Goal: Find contact information: Obtain details needed to contact an individual or organization

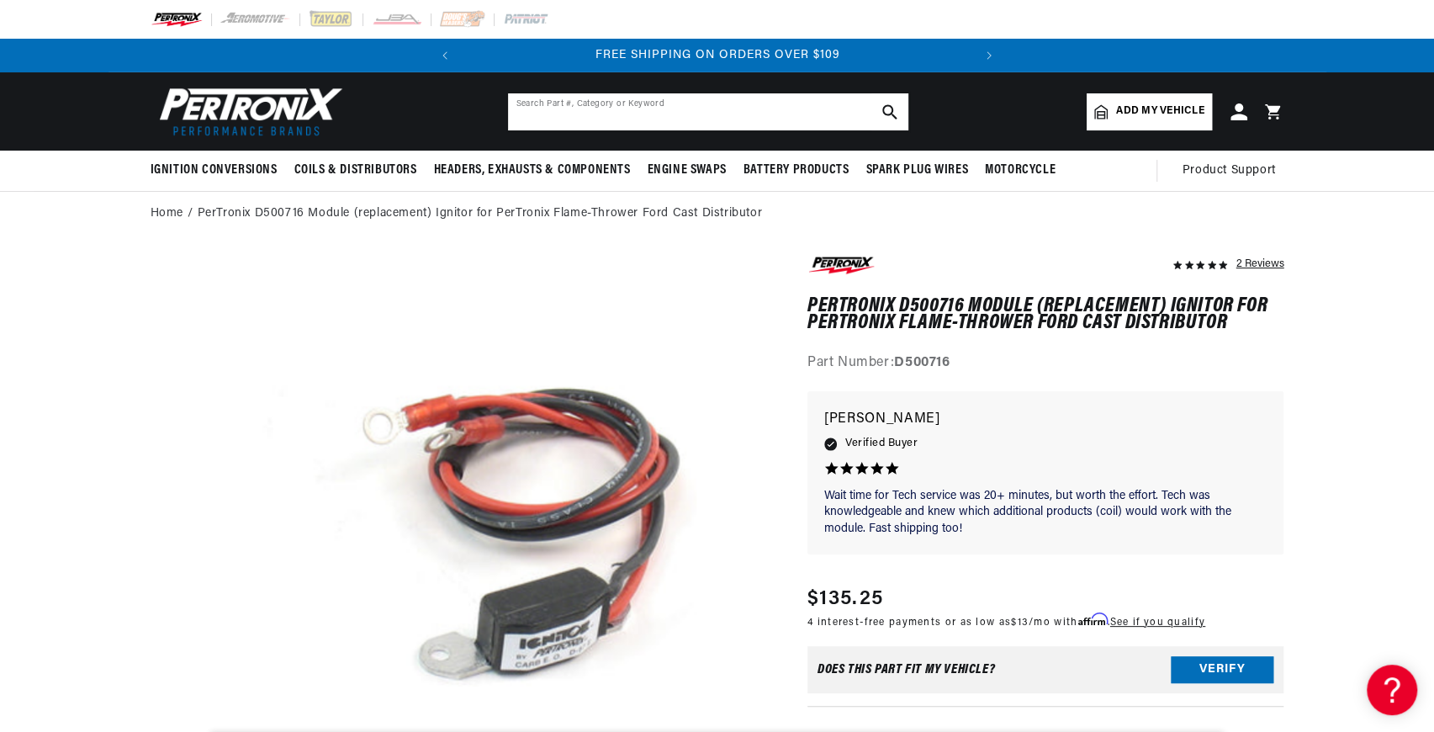
click at [715, 110] on input "text" at bounding box center [708, 111] width 400 height 37
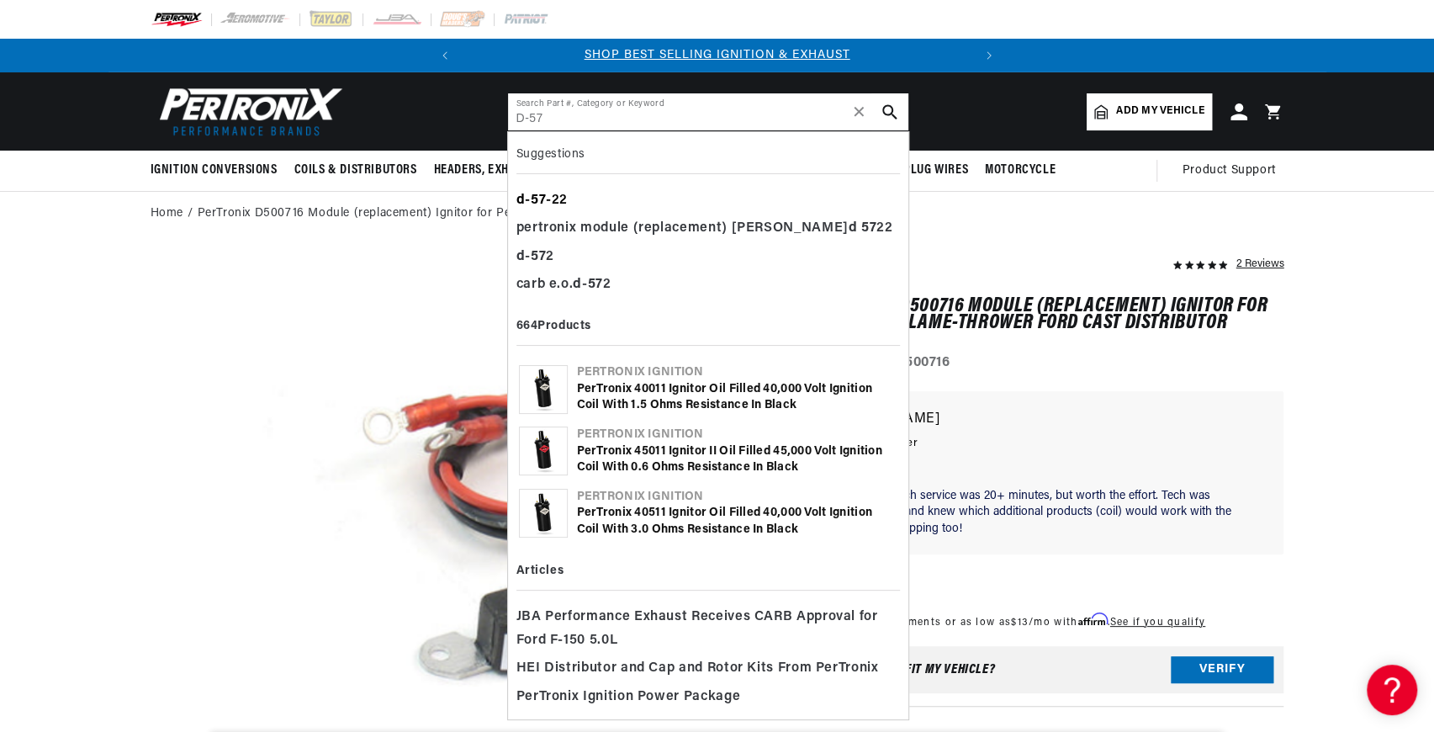
type input "D-57"
click at [553, 197] on div "d - 57 -22" at bounding box center [707, 201] width 383 height 29
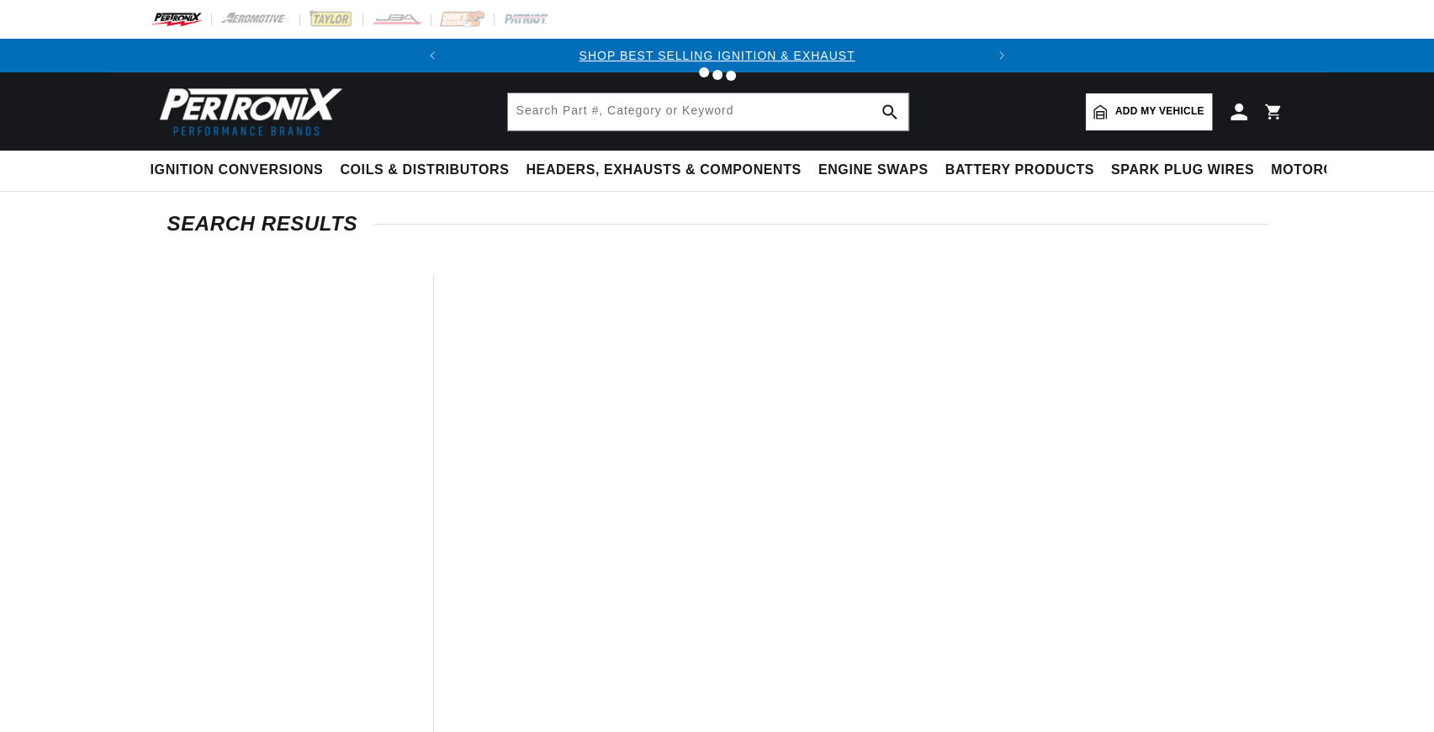
type input "d-57-22"
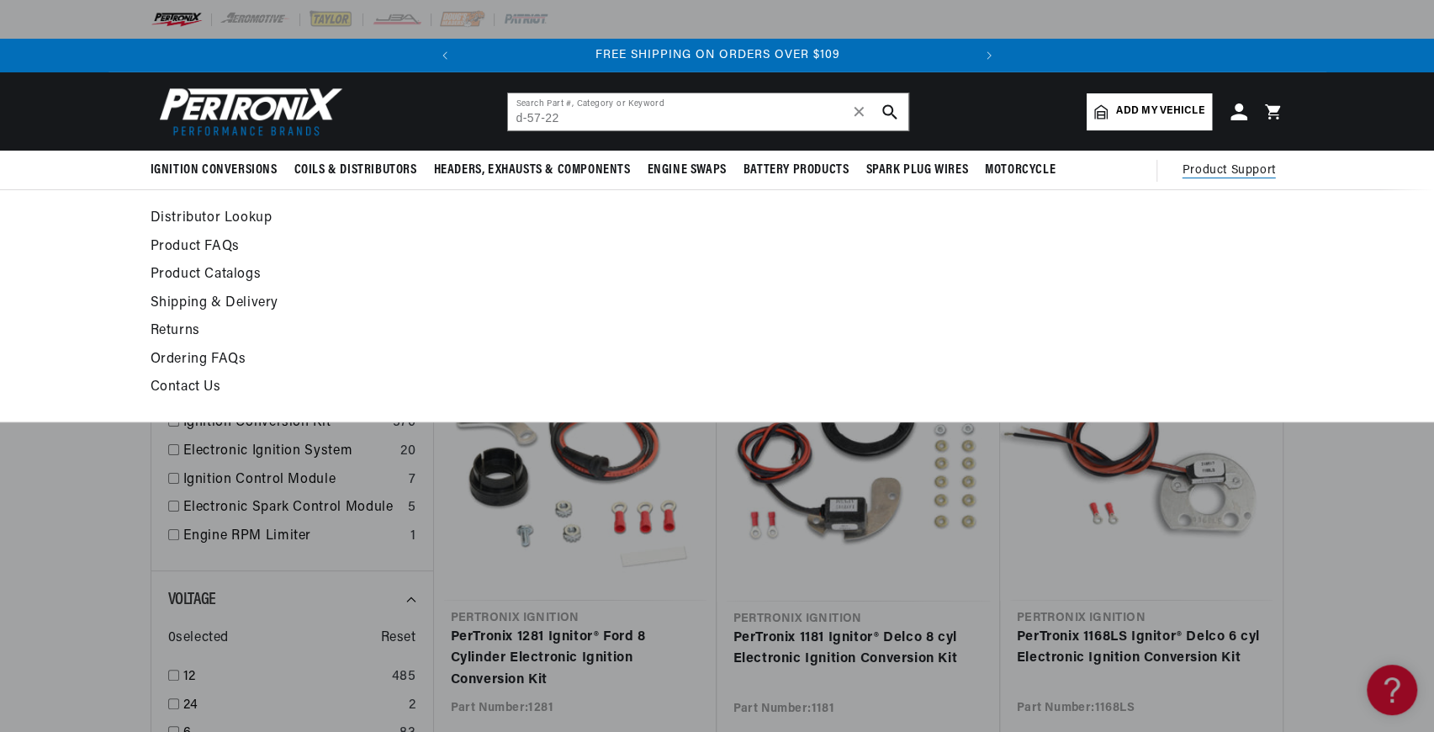
click at [1235, 165] on span "Product Support" at bounding box center [1228, 170] width 93 height 19
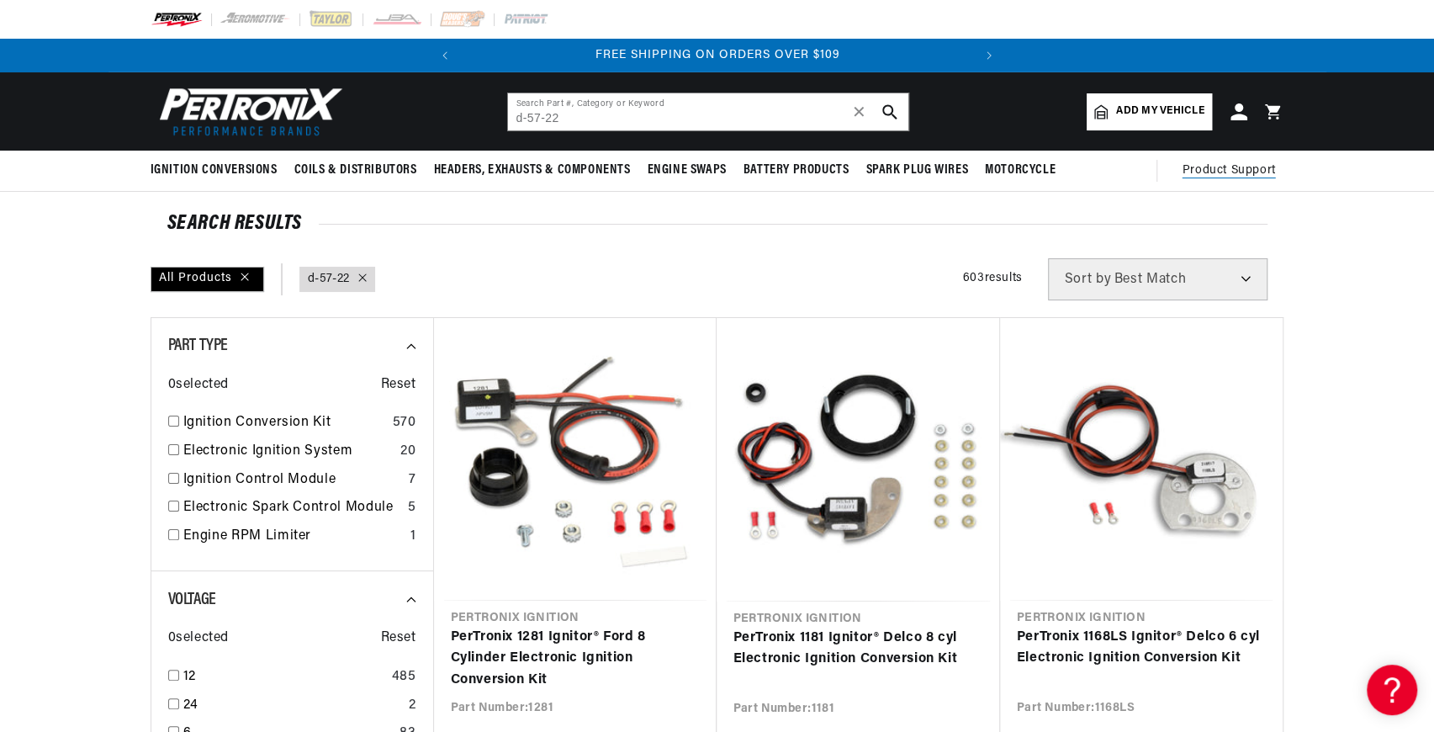
click at [1228, 175] on span "Product Support" at bounding box center [1228, 170] width 93 height 19
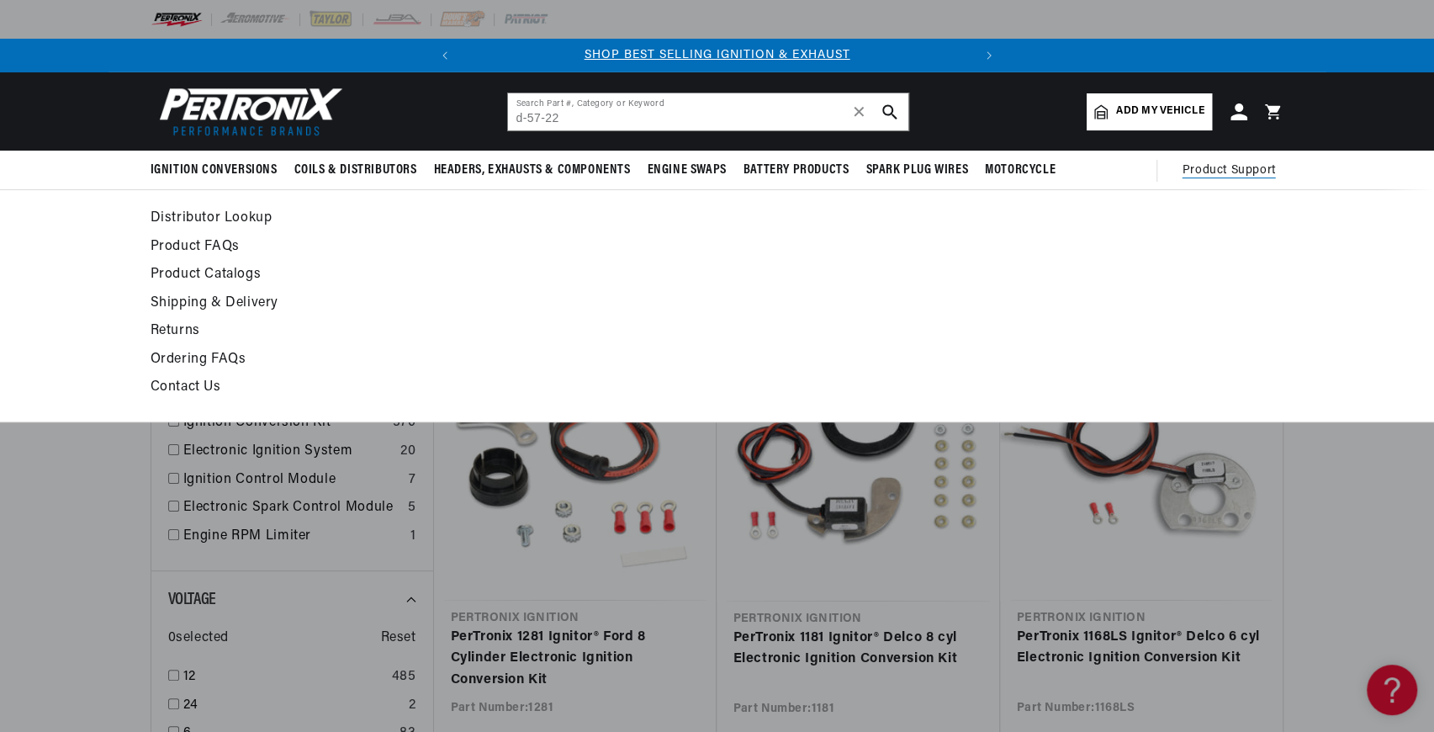
click at [198, 390] on link "Contact Us" at bounding box center [564, 388] width 827 height 24
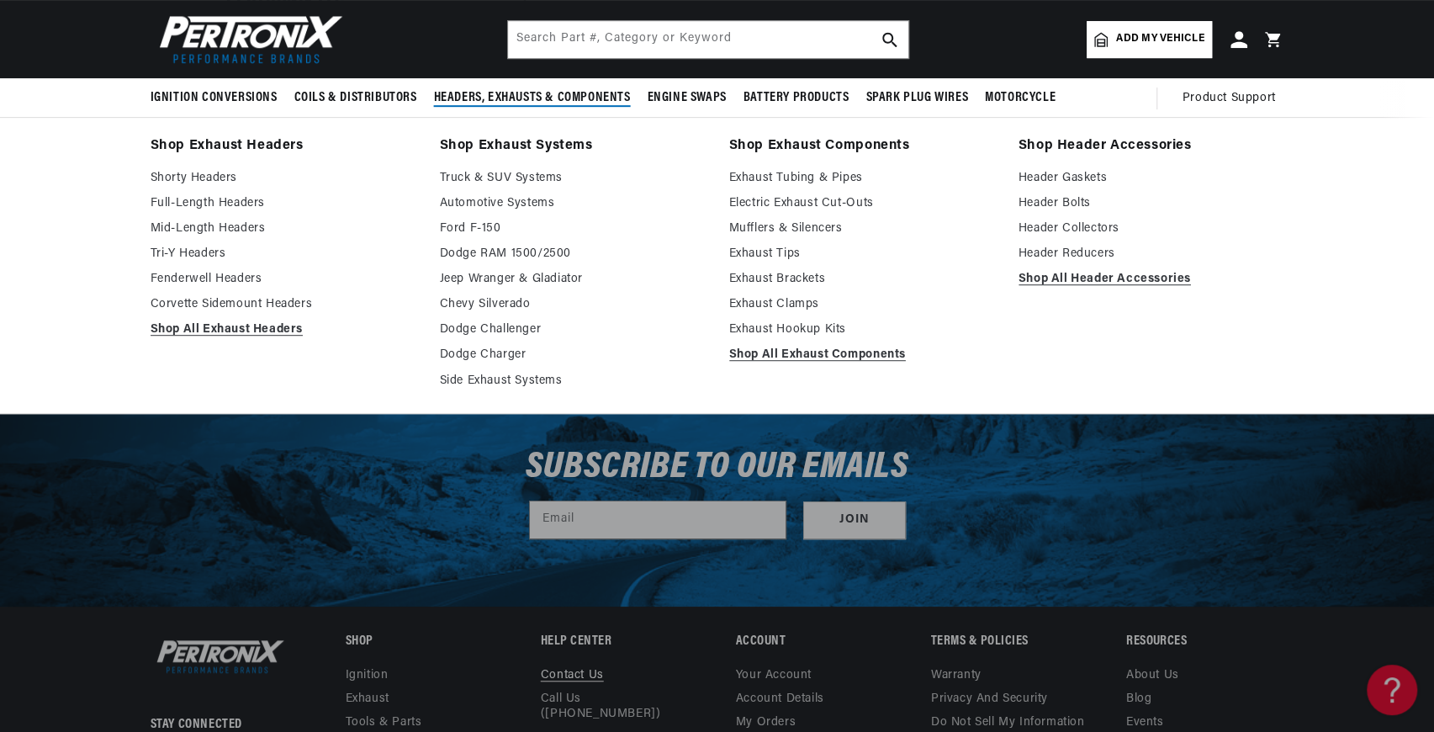
scroll to position [0, 510]
